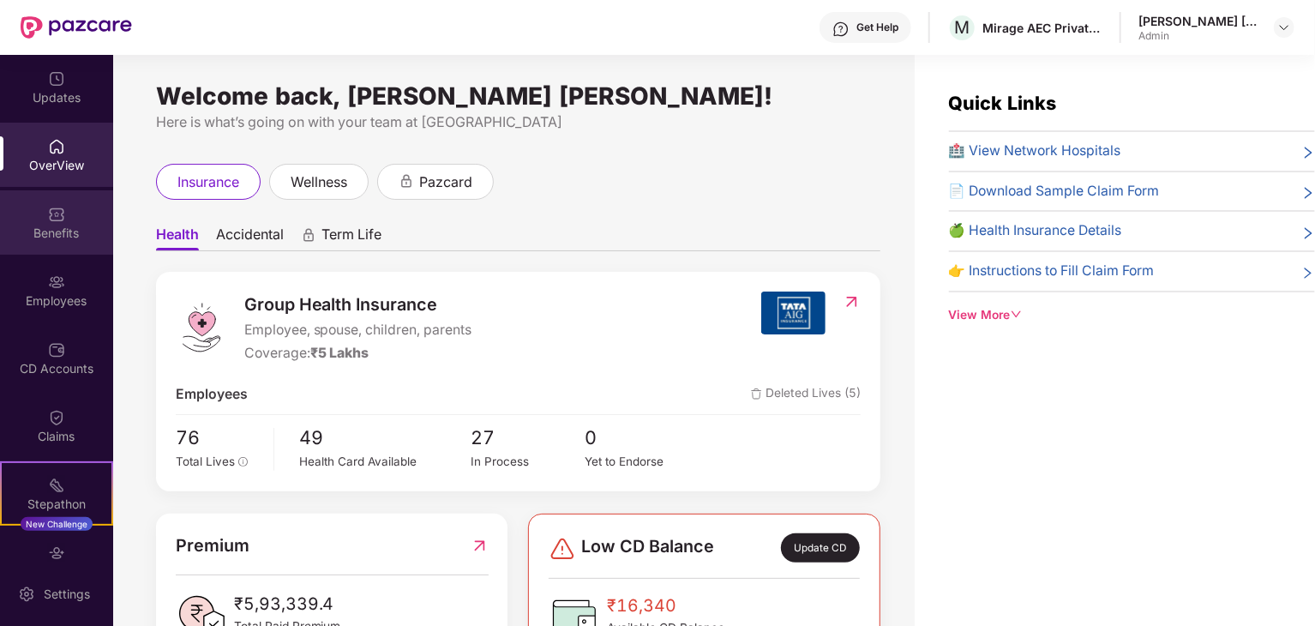
click at [59, 229] on div "Benefits" at bounding box center [56, 233] width 113 height 17
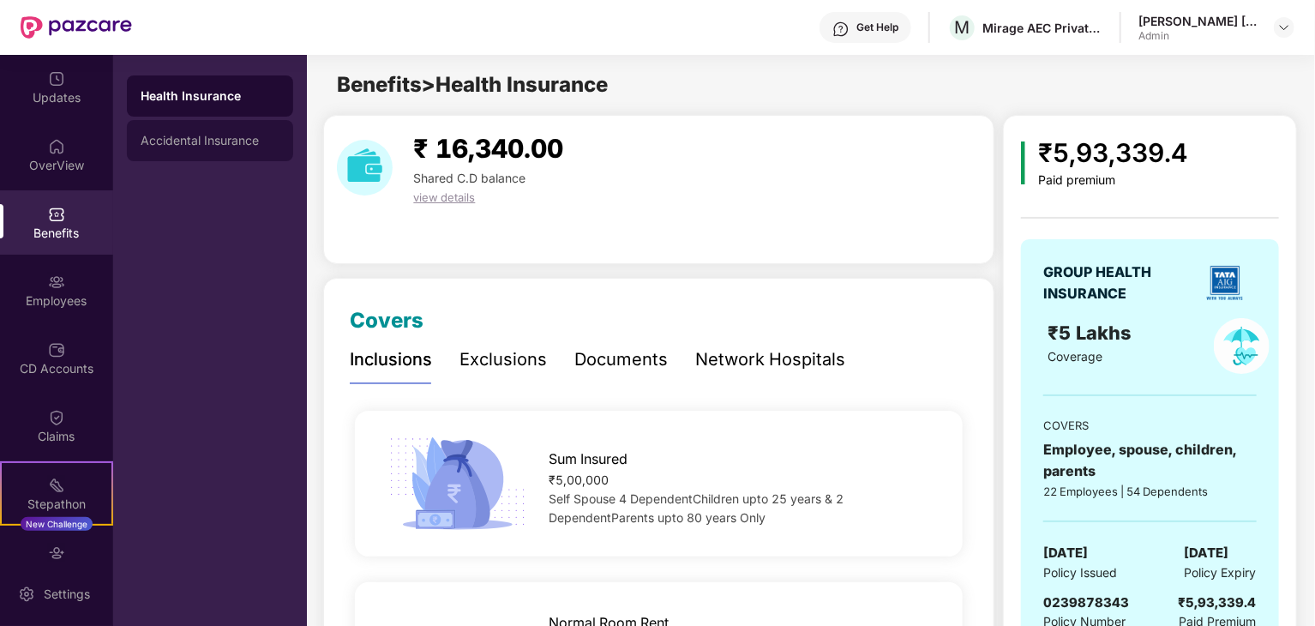
click at [209, 141] on div "Accidental Insurance" at bounding box center [210, 141] width 139 height 14
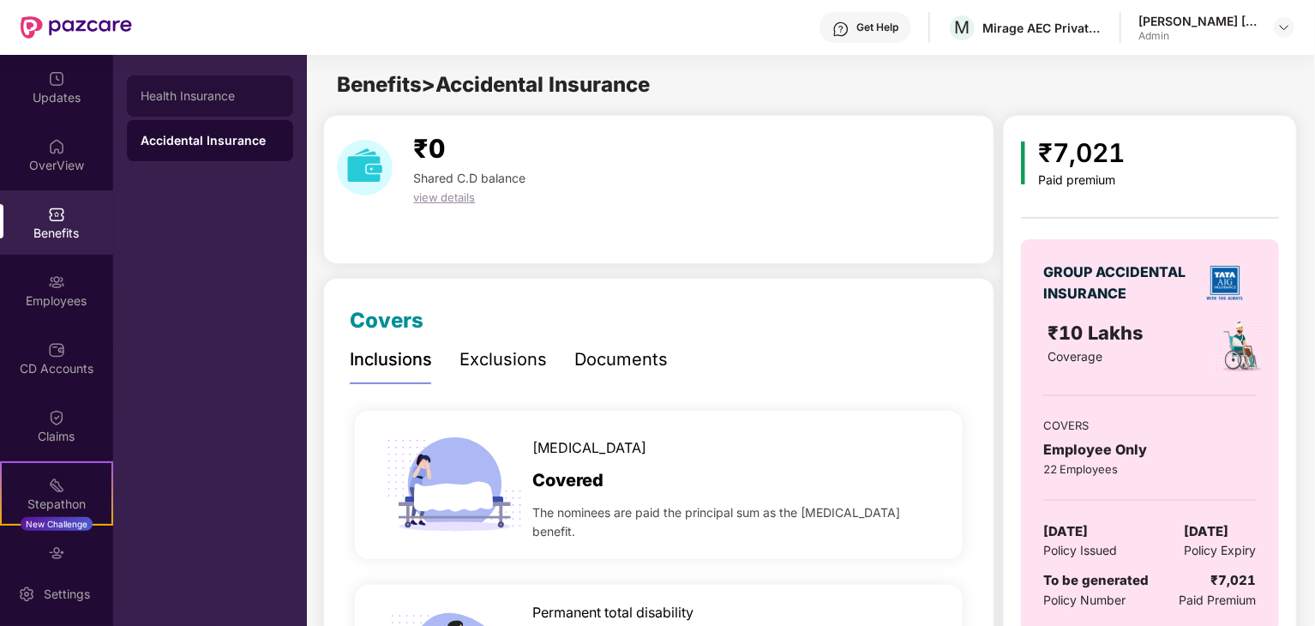
click at [190, 91] on div "Health Insurance" at bounding box center [210, 96] width 139 height 14
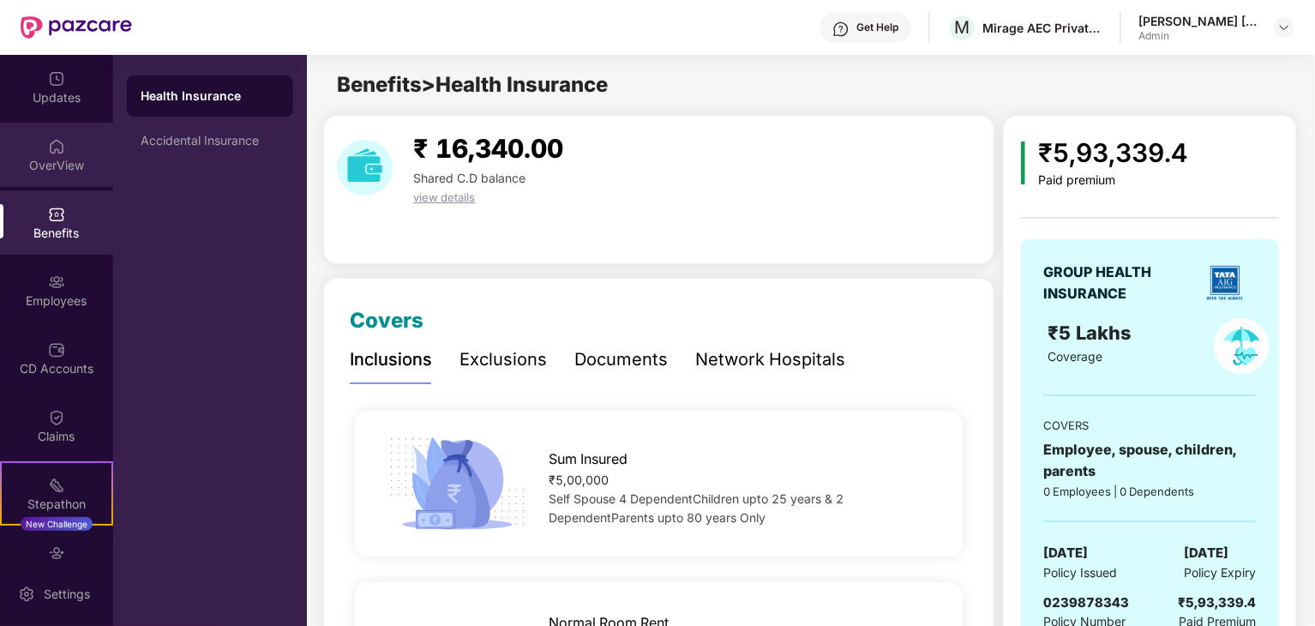
click at [81, 141] on div "OverView" at bounding box center [56, 155] width 113 height 64
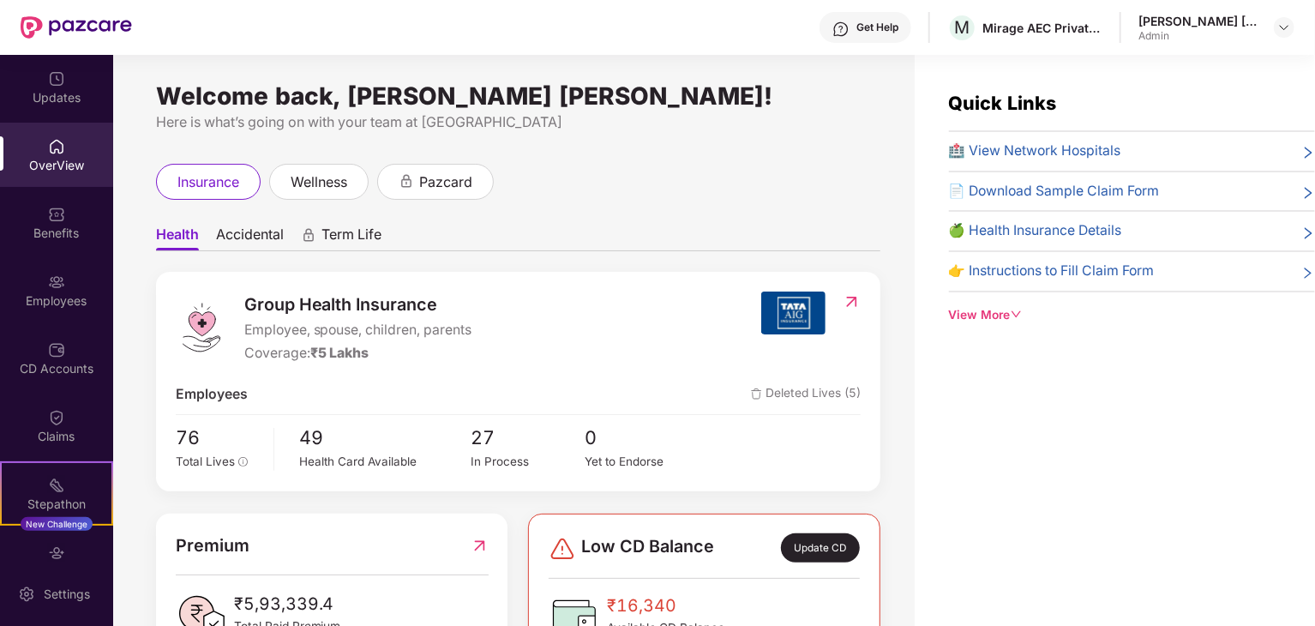
click at [355, 236] on span "Term Life" at bounding box center [351, 237] width 60 height 25
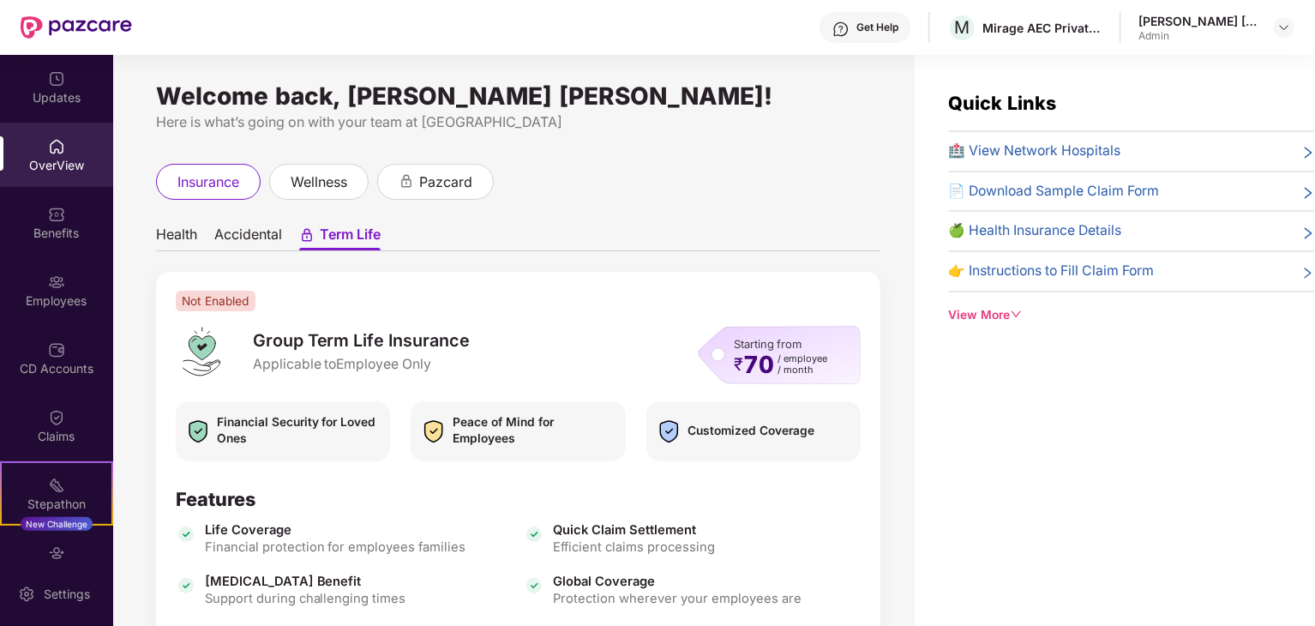
click at [257, 234] on span "Accidental" at bounding box center [248, 237] width 68 height 25
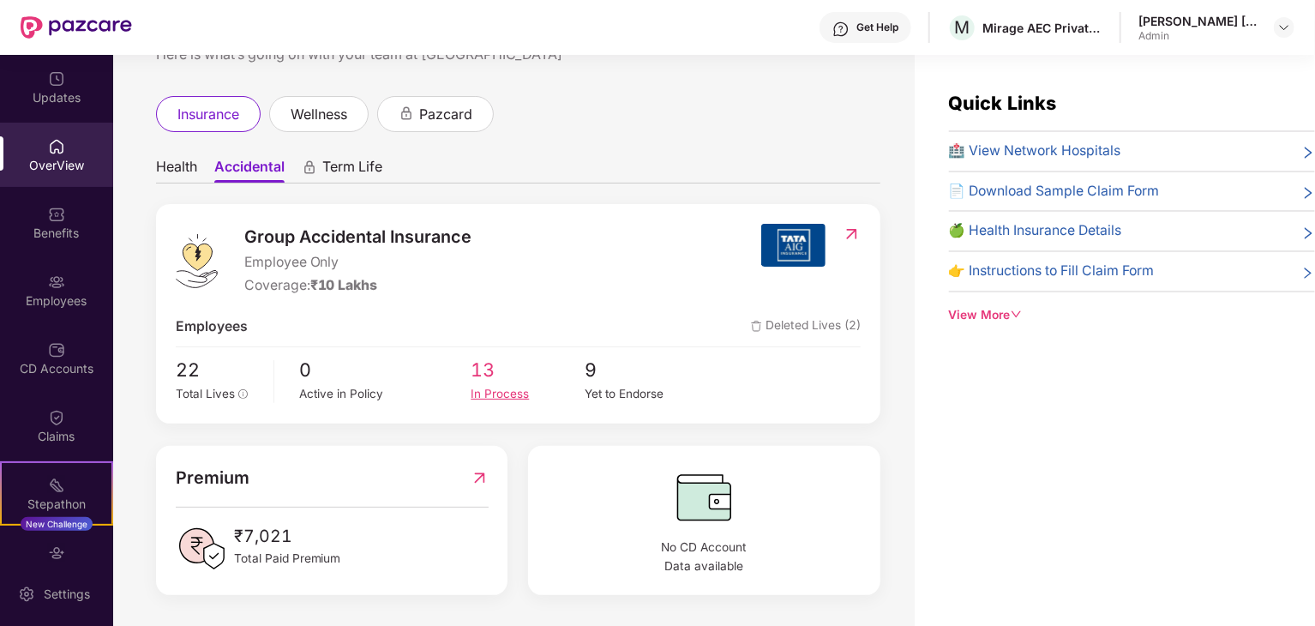
scroll to position [33, 0]
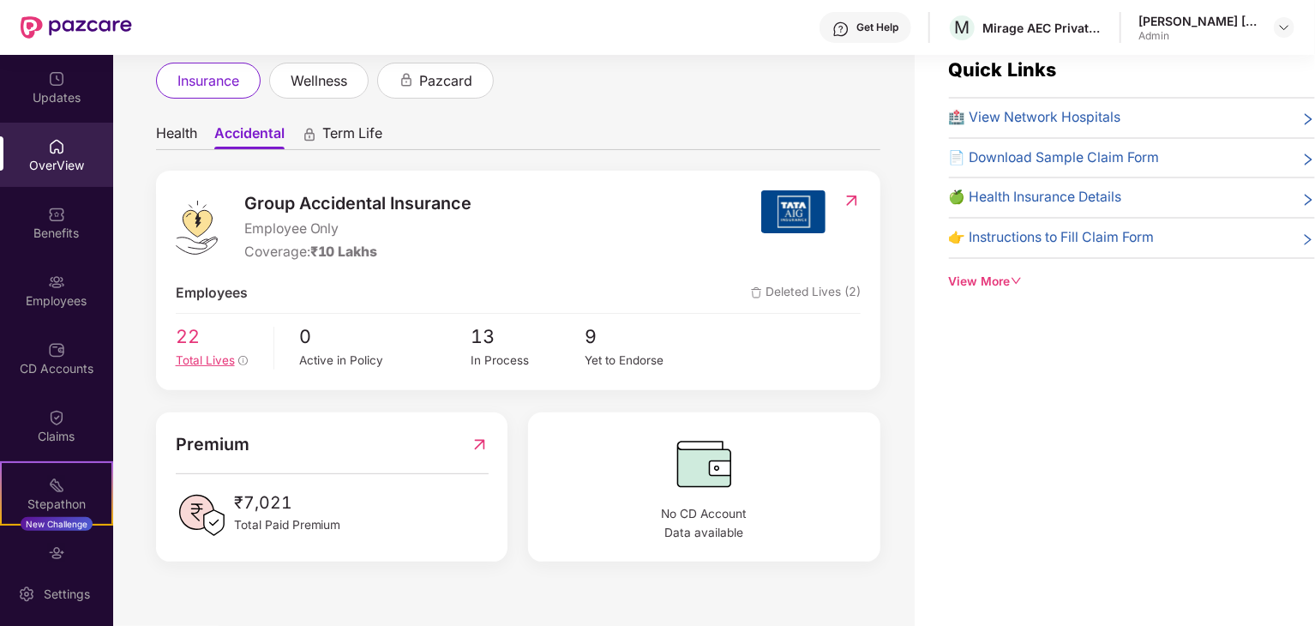
click at [219, 361] on span "Total Lives" at bounding box center [205, 360] width 59 height 14
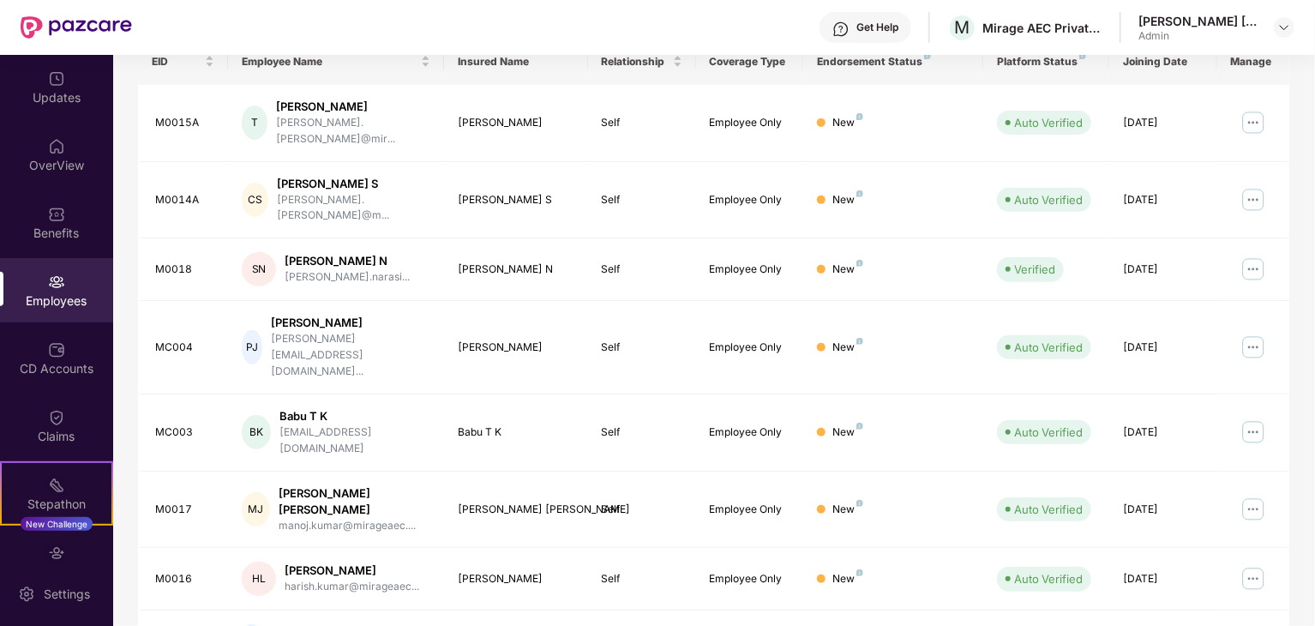
scroll to position [288, 0]
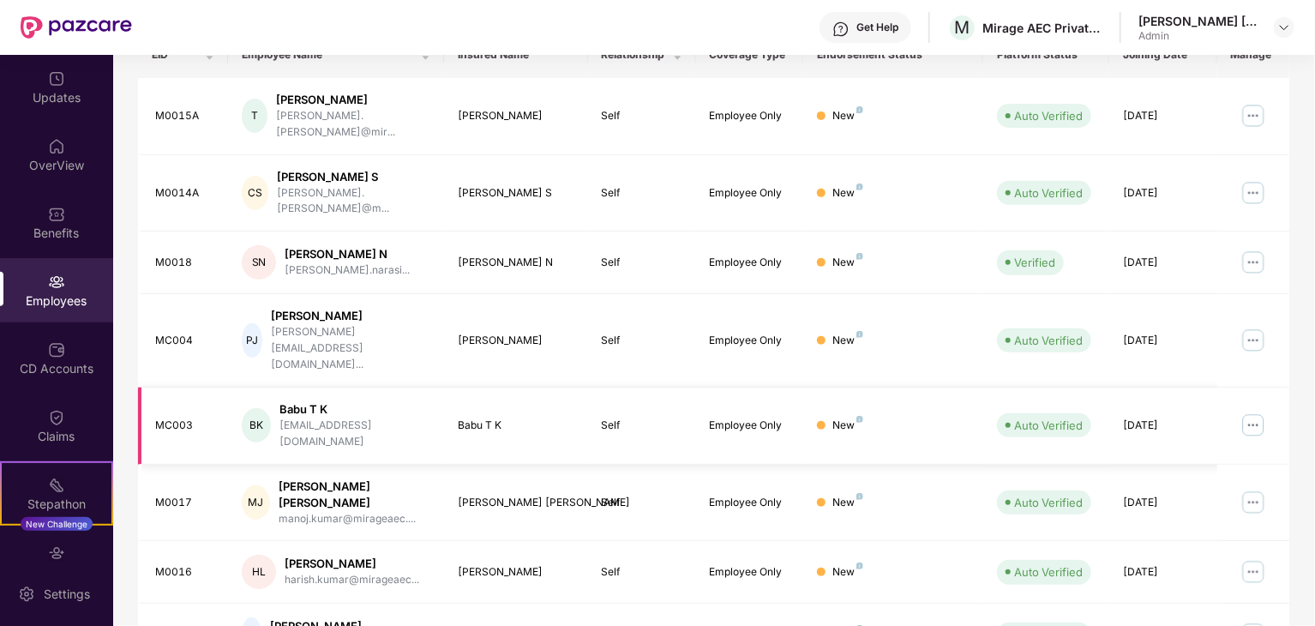
click at [1255, 411] on img at bounding box center [1252, 424] width 27 height 27
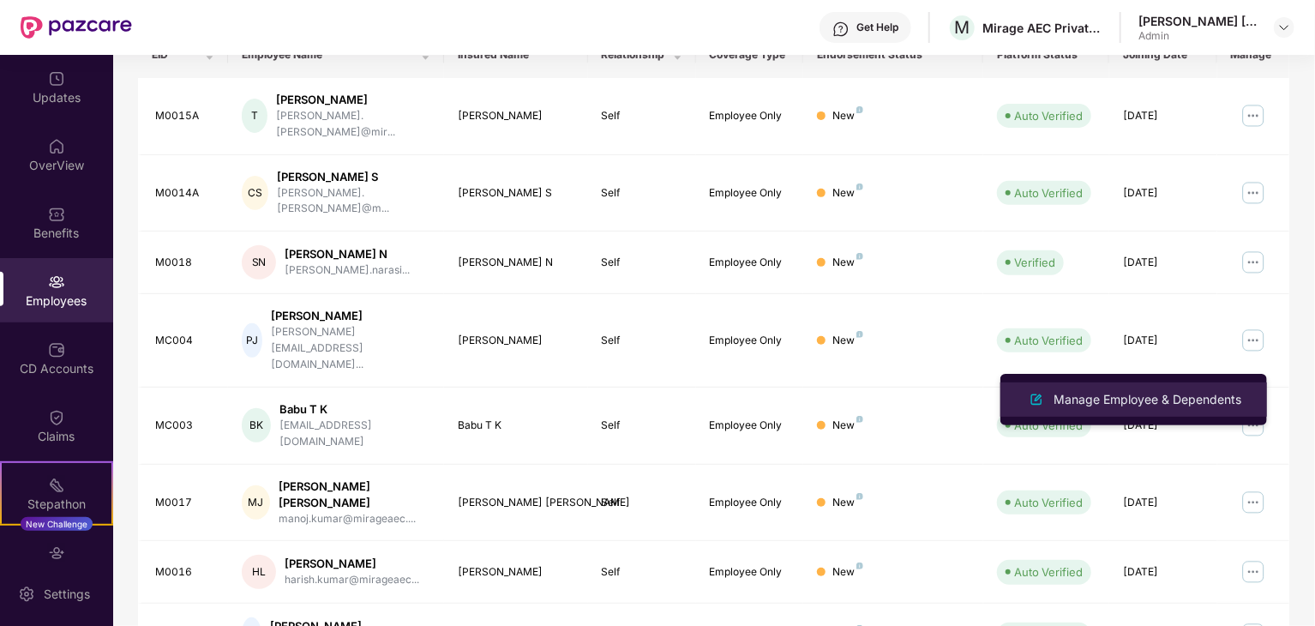
click at [1192, 399] on div "Manage Employee & Dependents" at bounding box center [1147, 399] width 195 height 19
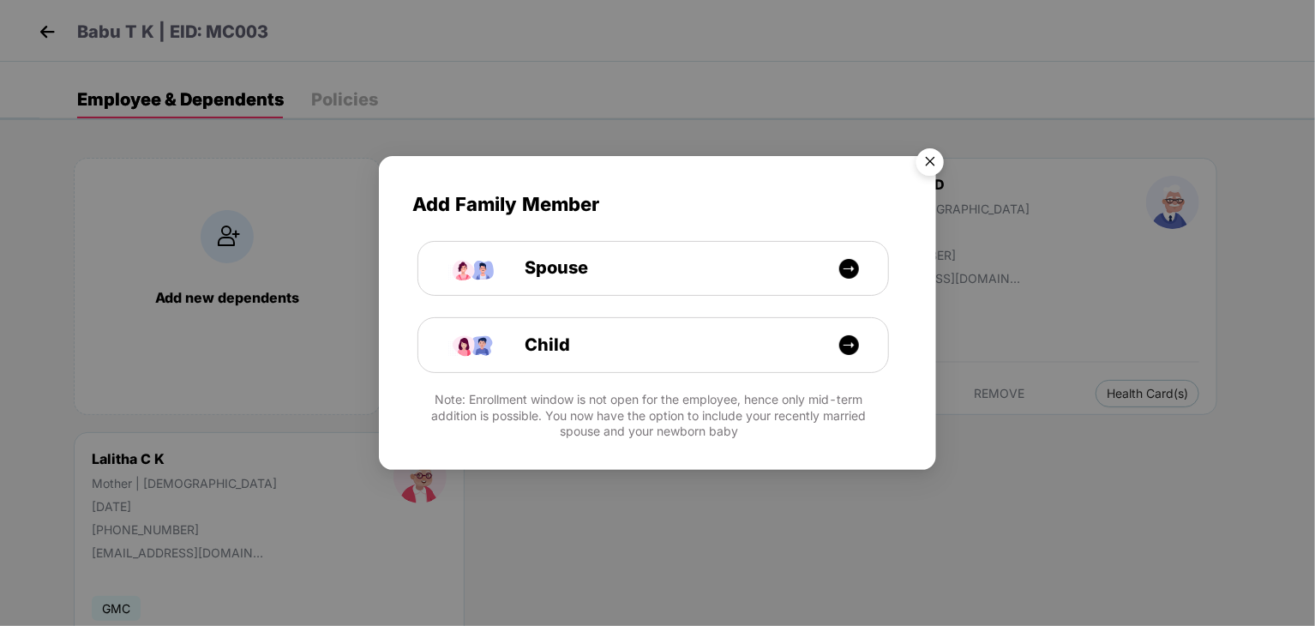
click at [935, 155] on img "Close" at bounding box center [930, 165] width 48 height 48
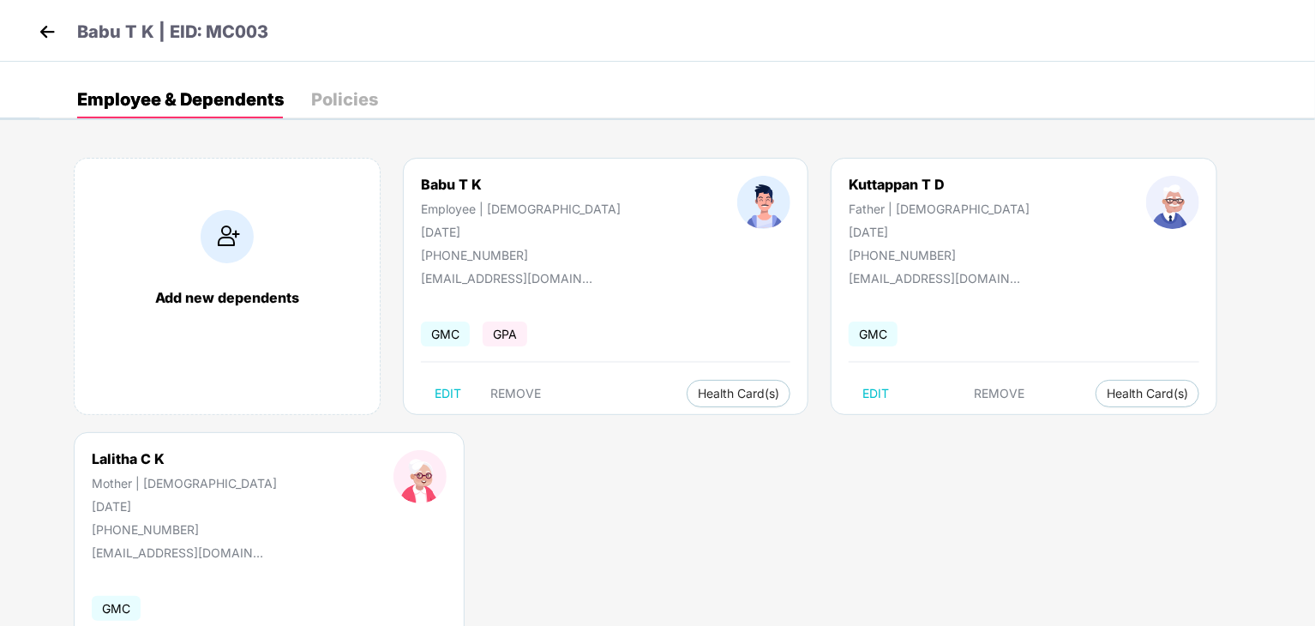
click at [41, 35] on img at bounding box center [47, 32] width 26 height 26
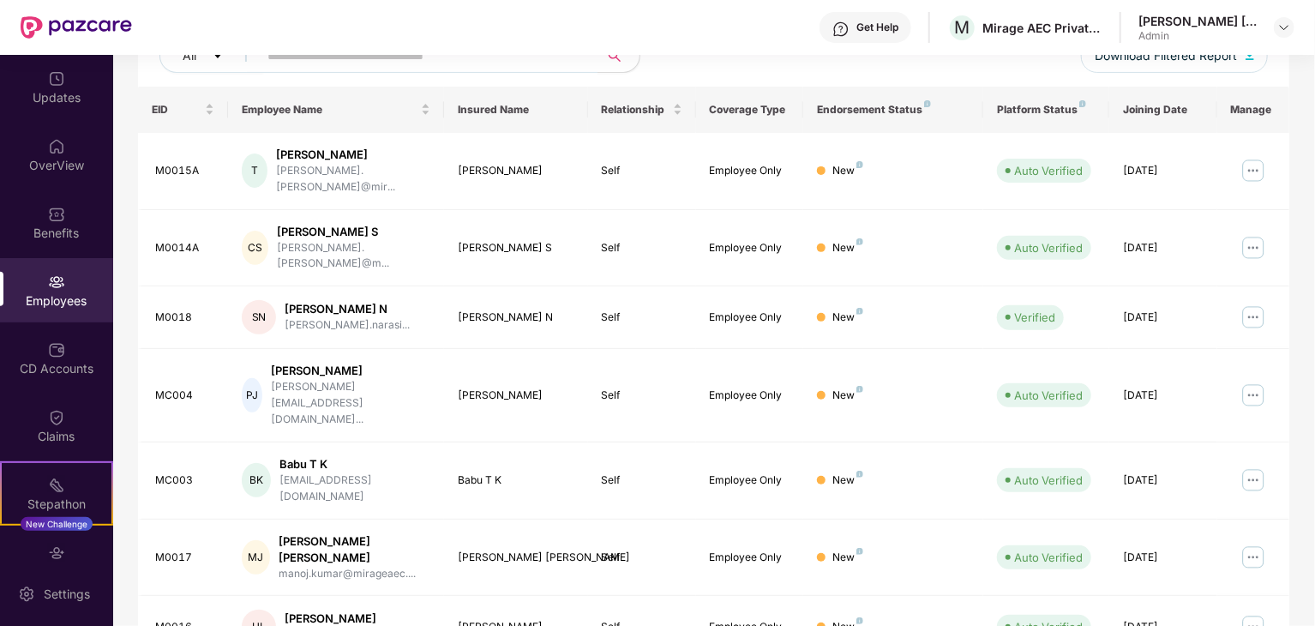
scroll to position [440, 0]
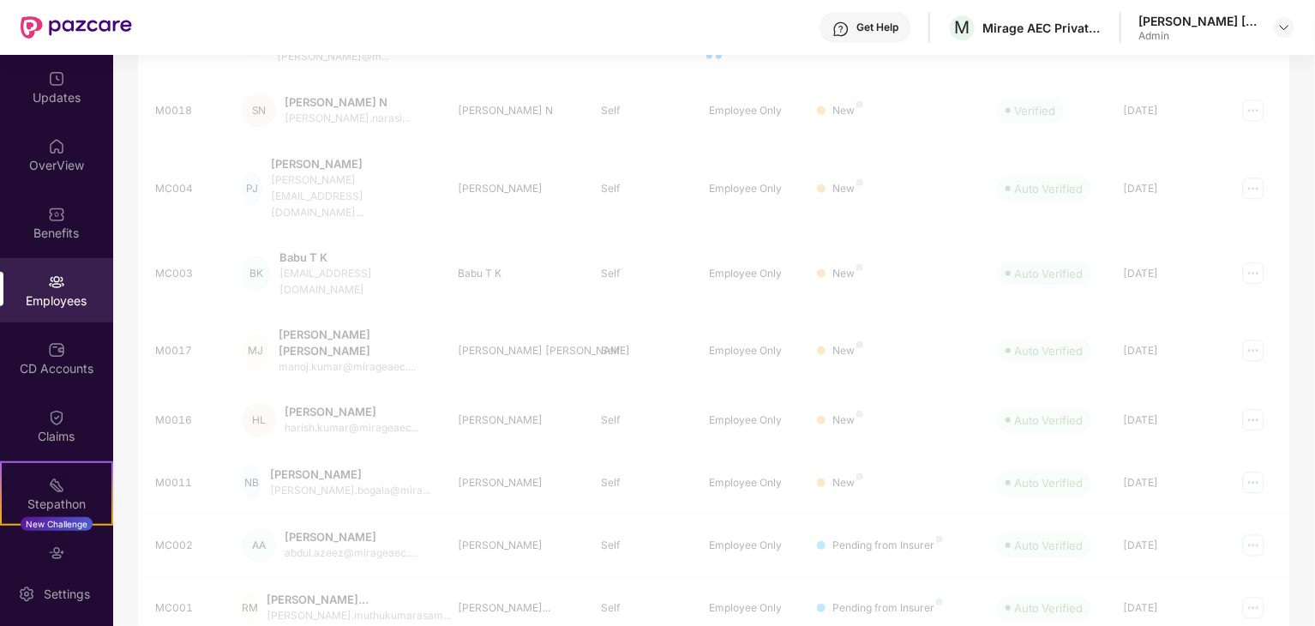
scroll to position [425, 0]
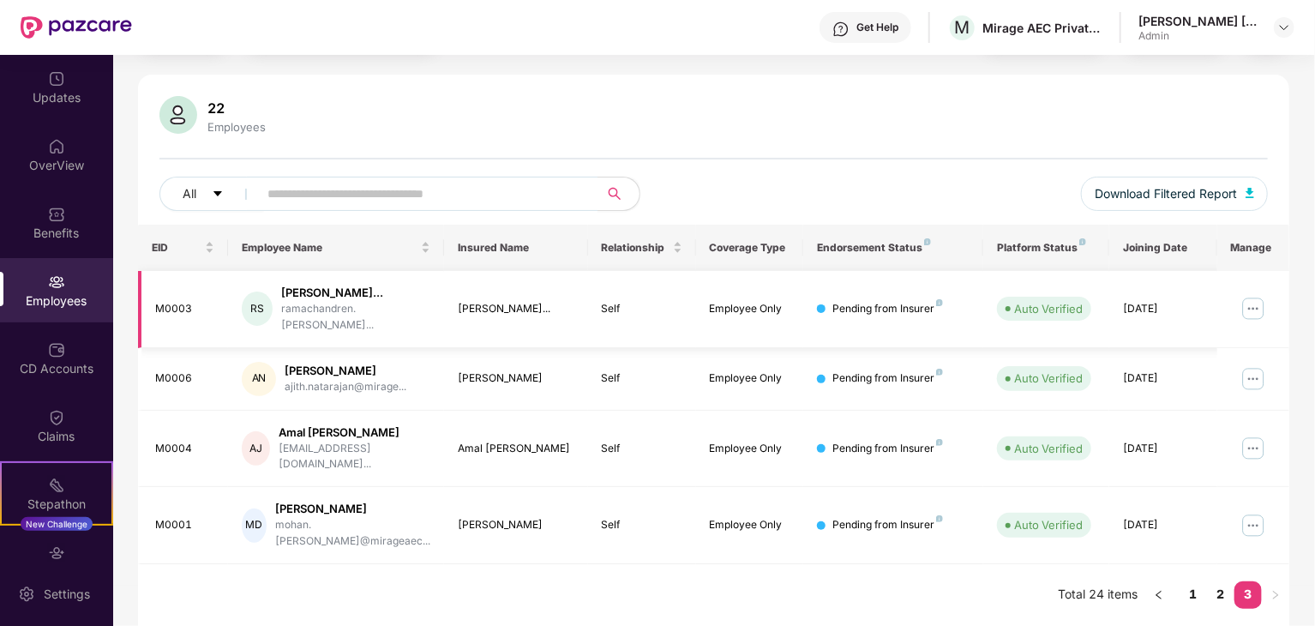
scroll to position [65, 0]
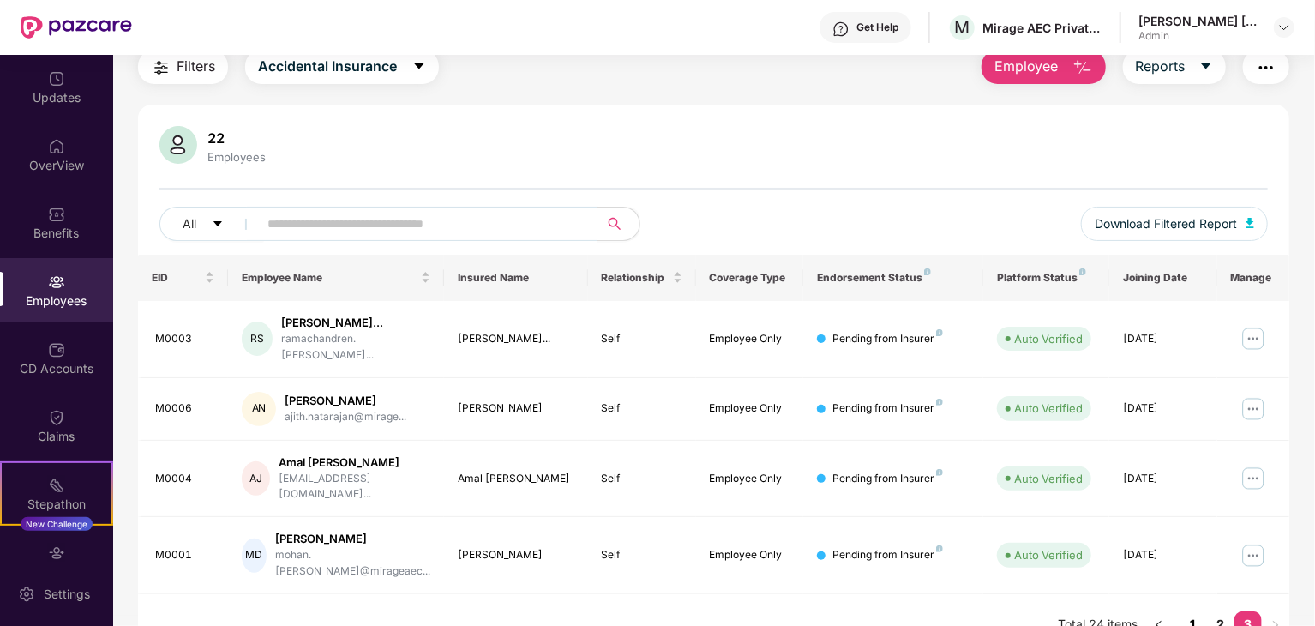
click at [1196, 611] on link "1" at bounding box center [1192, 624] width 27 height 26
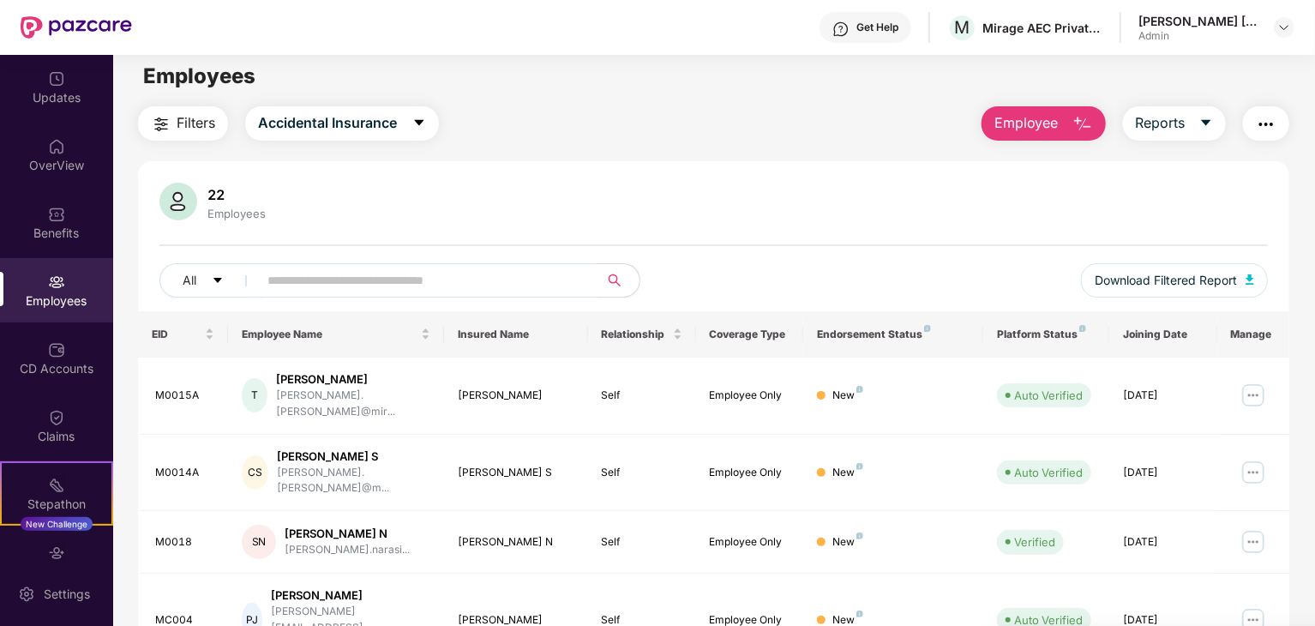
scroll to position [0, 0]
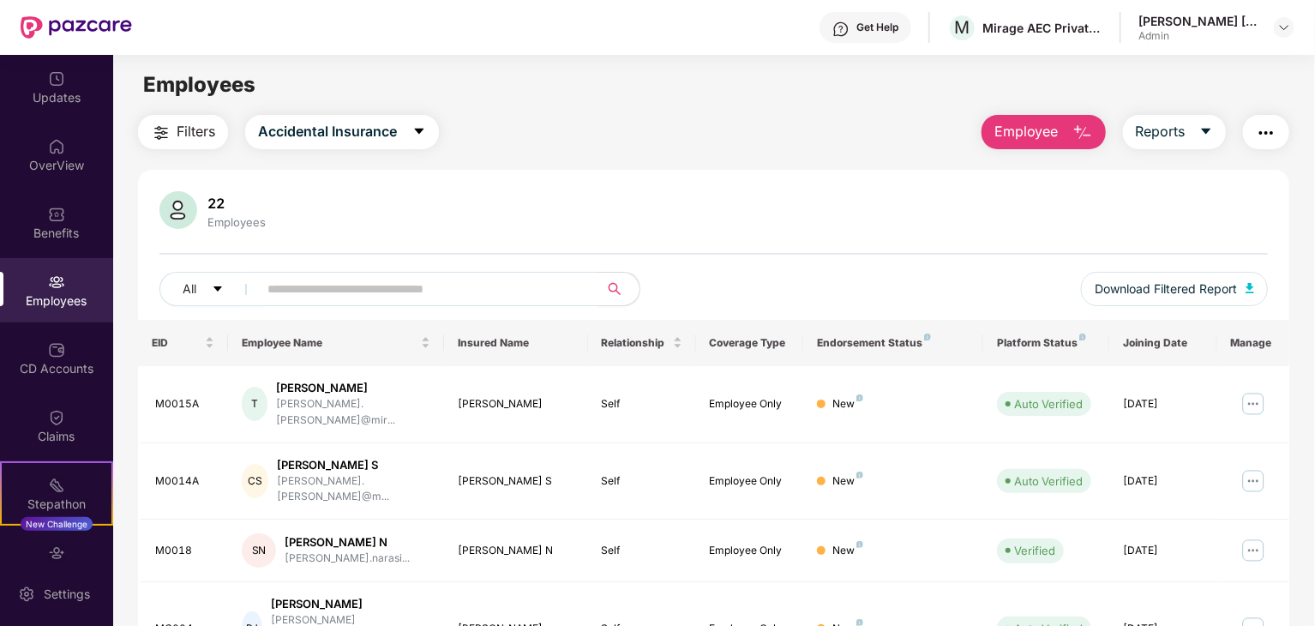
click at [72, 279] on div "Employees" at bounding box center [56, 290] width 113 height 64
click at [360, 141] on span "Accidental Insurance" at bounding box center [327, 131] width 139 height 21
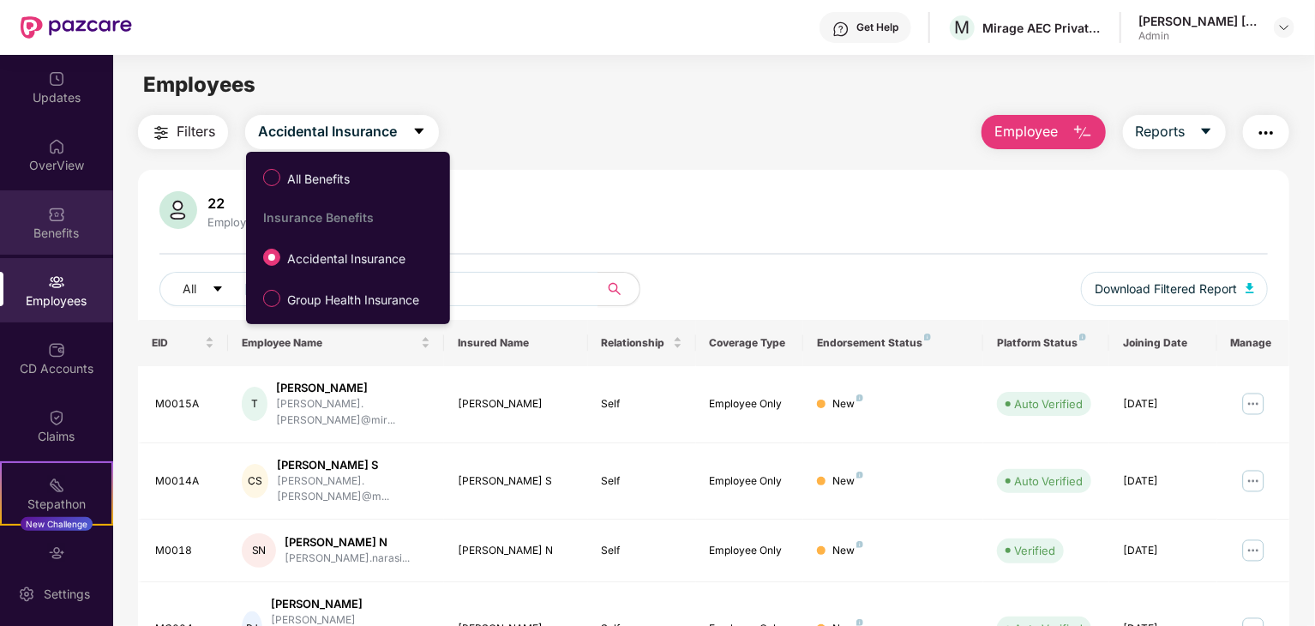
click at [55, 235] on div "Benefits" at bounding box center [56, 233] width 113 height 17
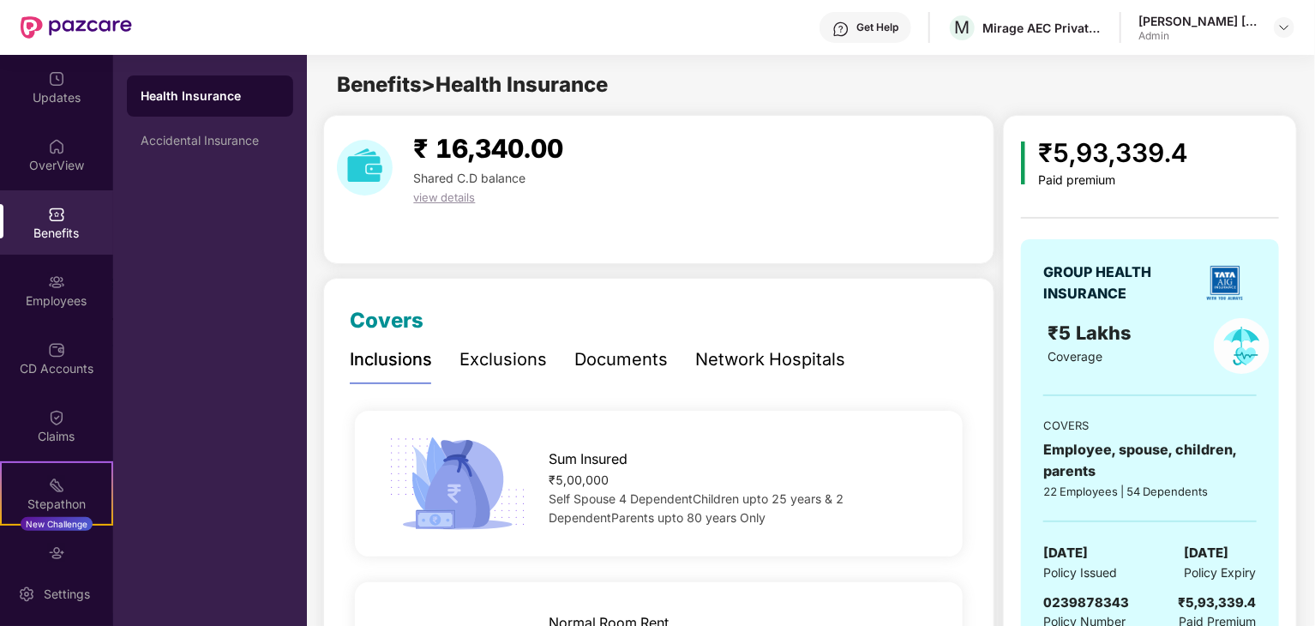
click at [523, 365] on div "Exclusions" at bounding box center [502, 359] width 87 height 27
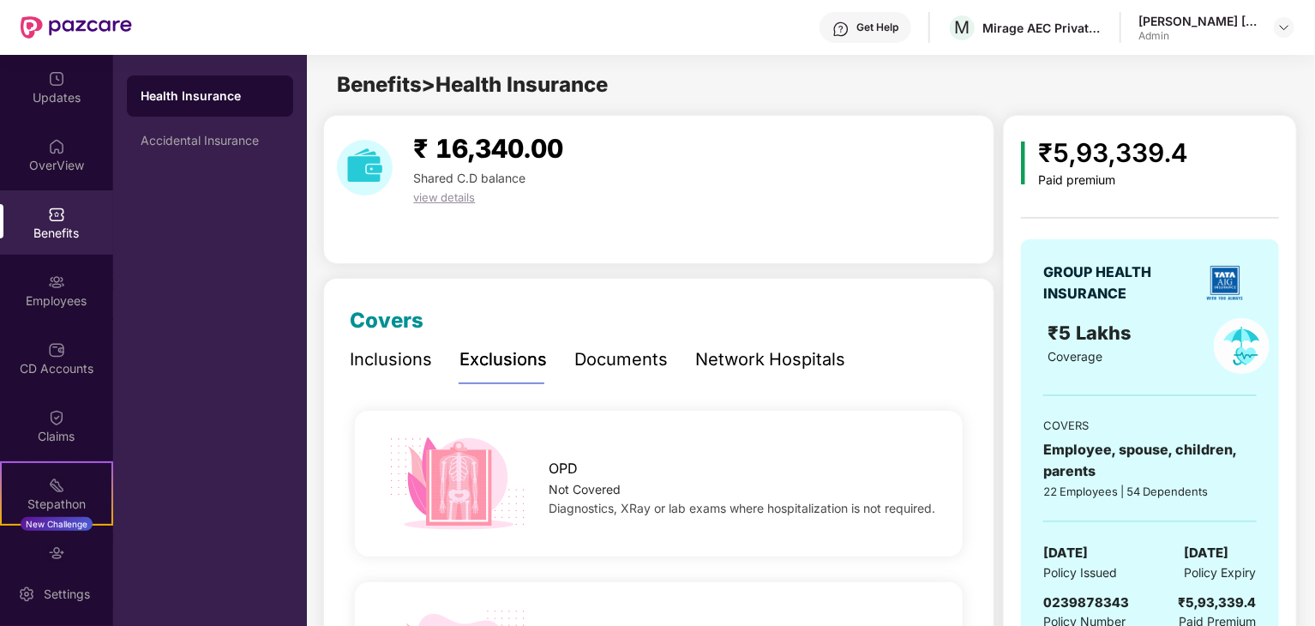
click at [622, 349] on div "Documents" at bounding box center [620, 359] width 93 height 27
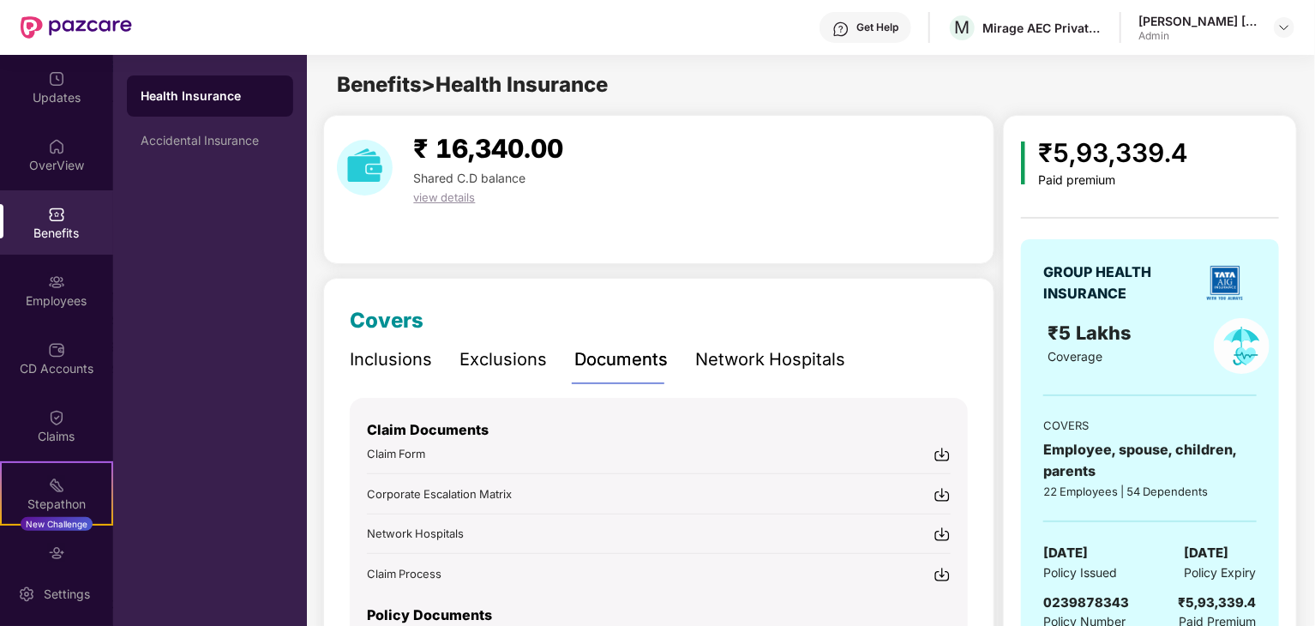
scroll to position [134, 0]
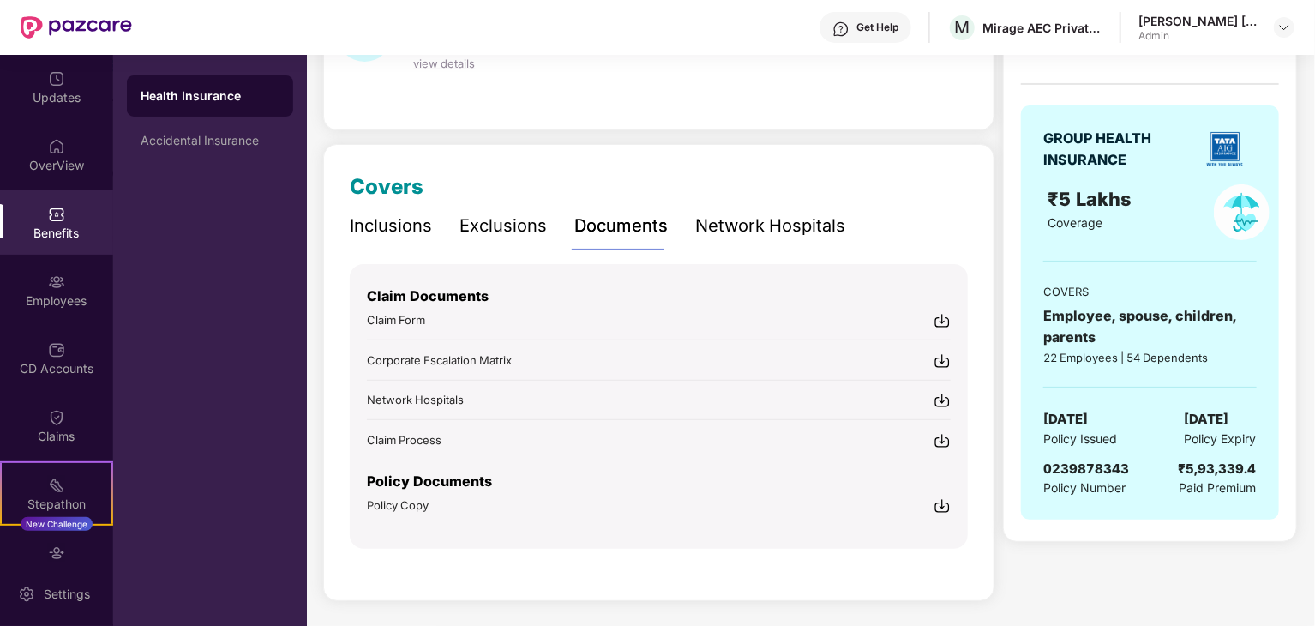
click at [941, 508] on img at bounding box center [941, 505] width 17 height 17
